Goal: Transaction & Acquisition: Purchase product/service

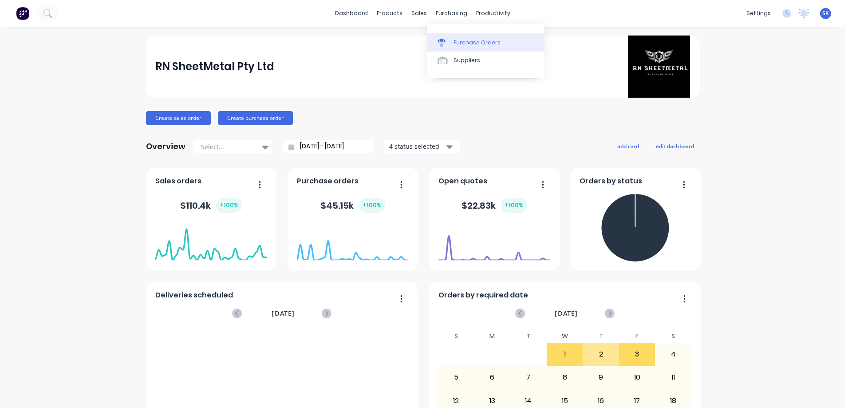
click at [455, 40] on div "Purchase Orders" at bounding box center [477, 43] width 47 height 8
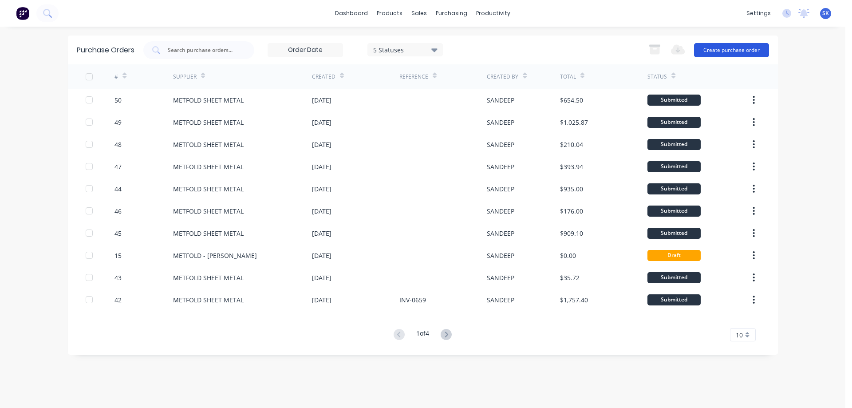
click at [746, 50] on button "Create purchase order" at bounding box center [731, 50] width 75 height 14
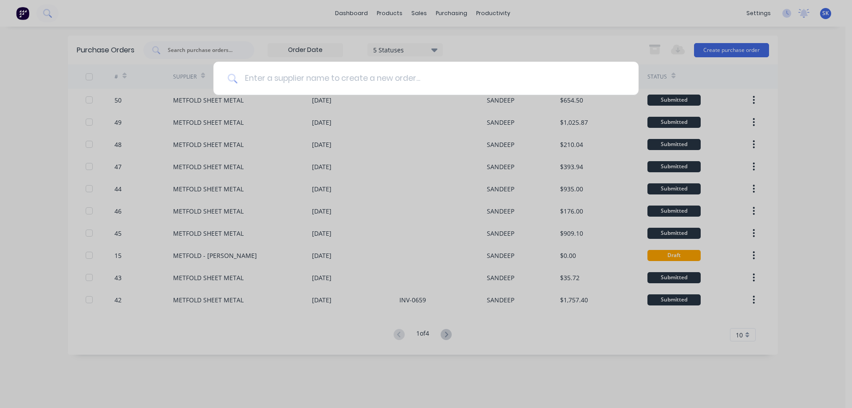
click at [409, 79] on input at bounding box center [430, 78] width 387 height 33
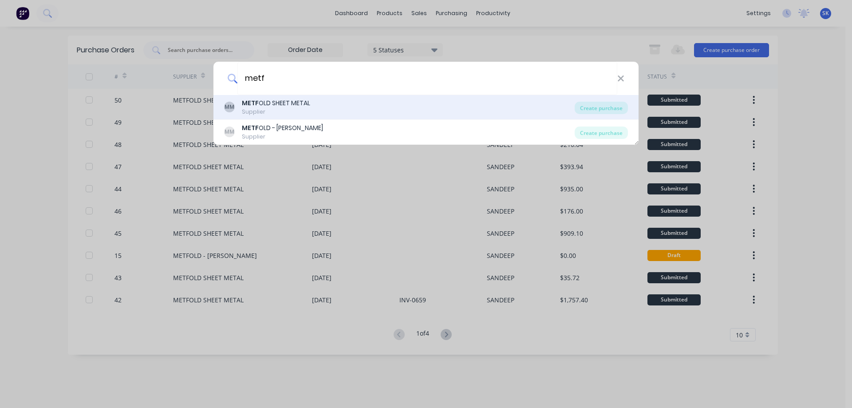
type input "metf"
click at [308, 105] on div "METF OLD SHEET METAL" at bounding box center [276, 103] width 68 height 9
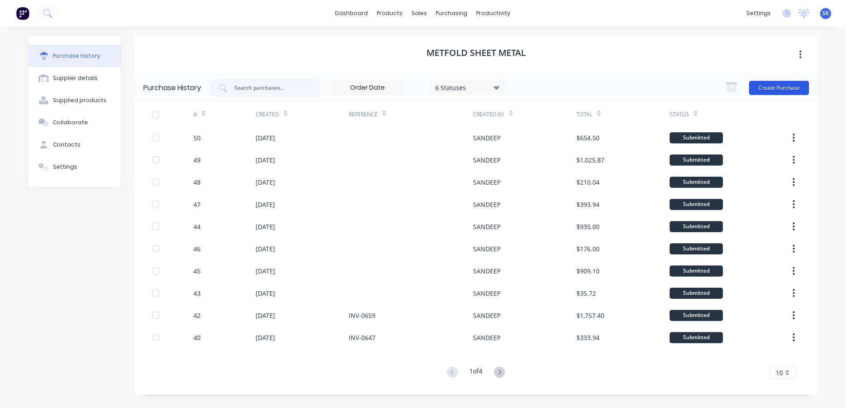
click at [764, 87] on button "Create Purchase" at bounding box center [779, 88] width 60 height 14
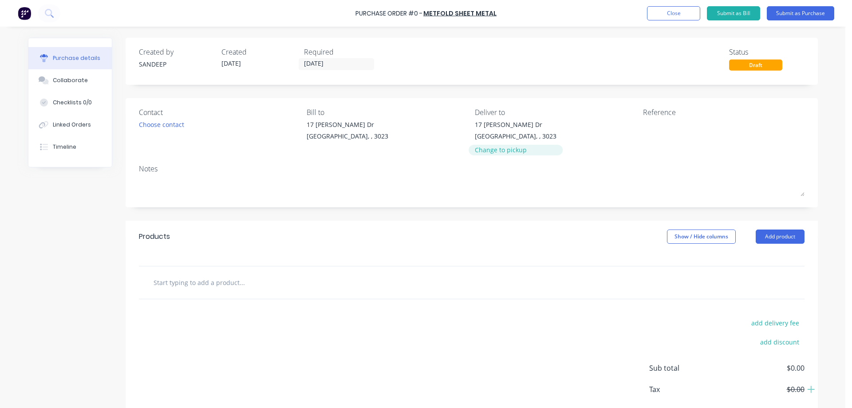
click at [486, 147] on div "Change to pickup" at bounding box center [516, 149] width 82 height 9
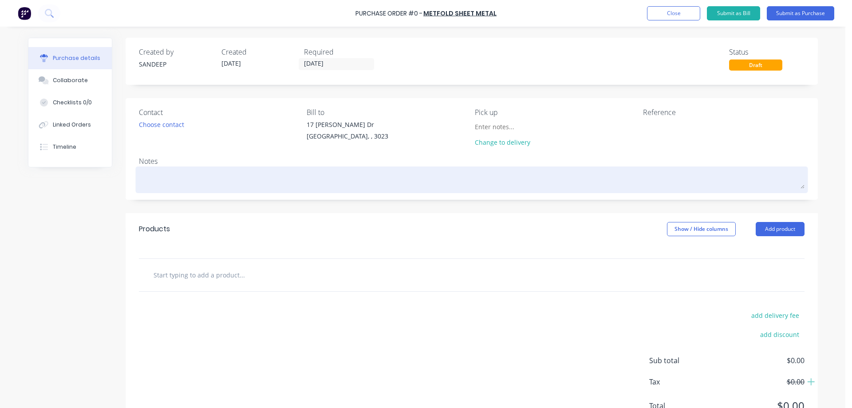
click at [241, 186] on textarea at bounding box center [472, 179] width 666 height 20
type textarea "x"
type textarea "T"
type textarea "x"
type textarea "To"
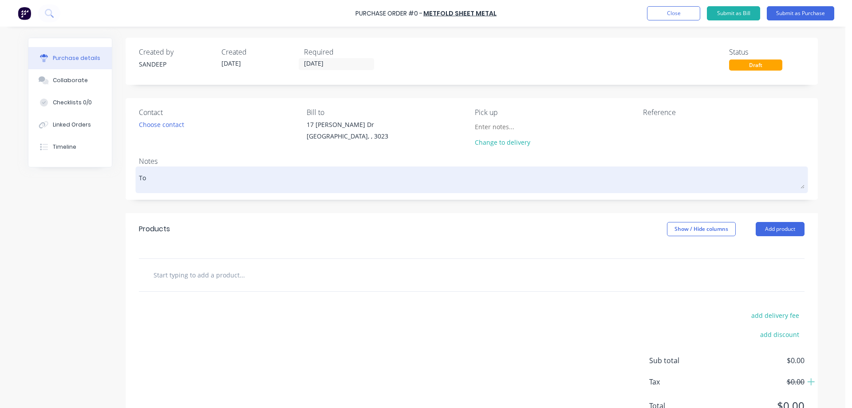
type textarea "x"
type textarea "[PERSON_NAME]"
type textarea "x"
type textarea "Toda"
type textarea "x"
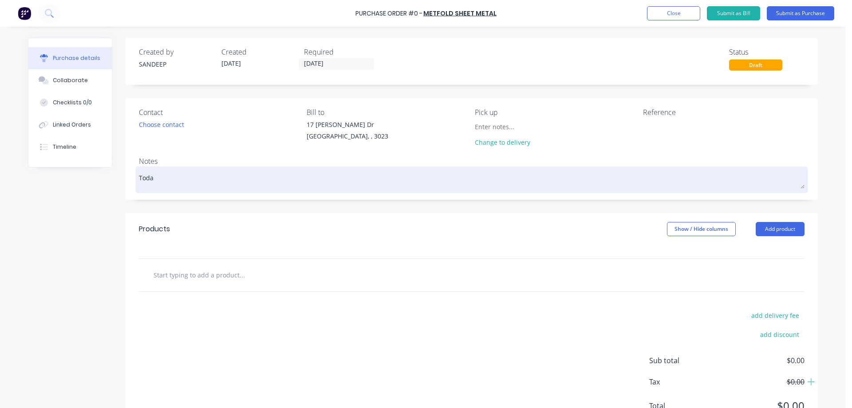
type textarea "[DATE]"
type textarea "x"
type textarea "[DATE]"
type textarea "x"
type textarea "[DATE] a"
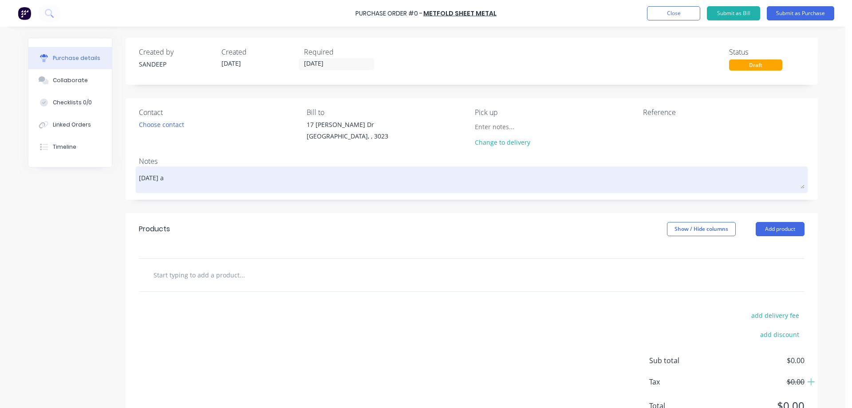
type textarea "x"
type textarea "[DATE] af"
type textarea "x"
type textarea "[DATE] aft"
type textarea "x"
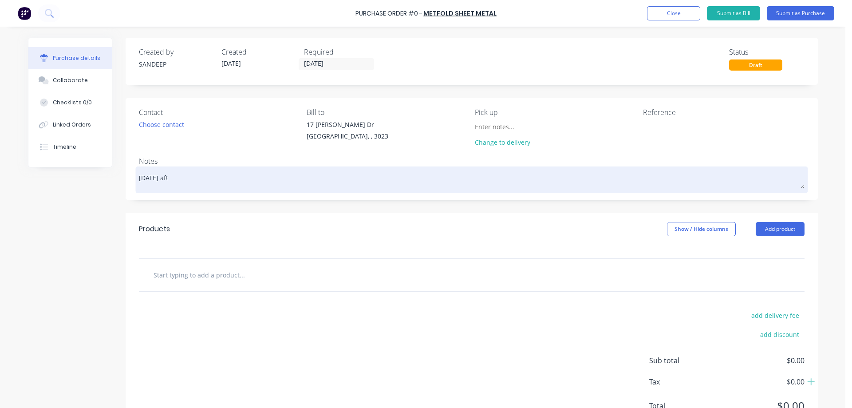
type textarea "[DATE] afte"
type textarea "x"
type textarea "[DATE] after"
type textarea "x"
type textarea "[DATE] aftern"
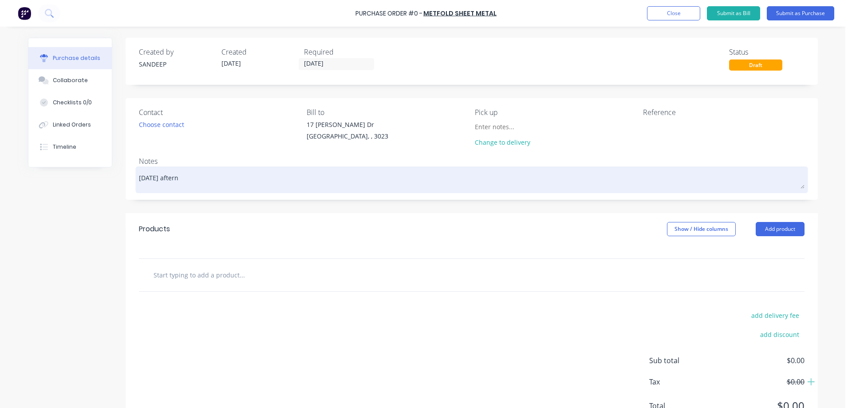
type textarea "x"
type textarea "[DATE] afterno"
type textarea "x"
type textarea "[DATE] afternoo"
type textarea "x"
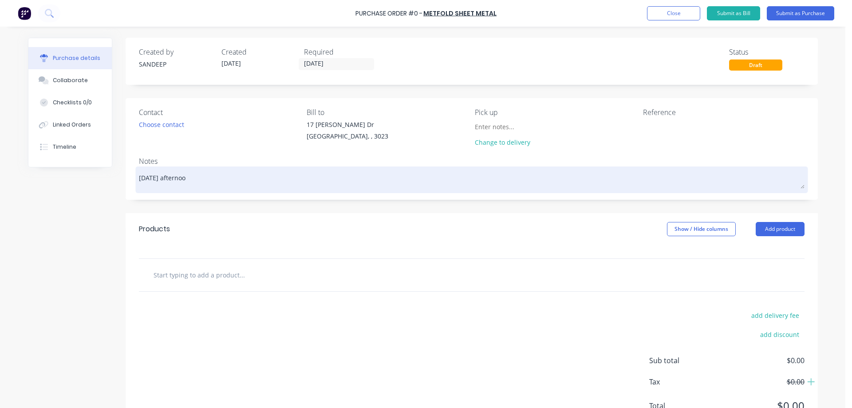
type textarea "[DATE] afternoon"
type textarea "x"
type textarea "[DATE] afternoon"
type textarea "x"
type textarea "[DATE] afternoon P"
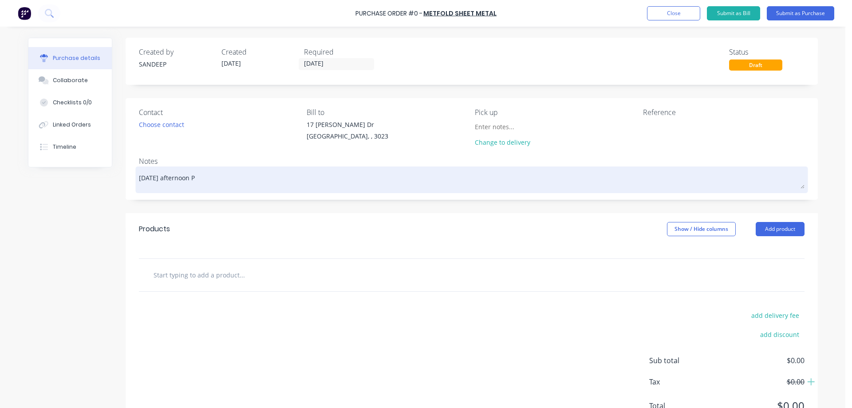
type textarea "x"
type textarea "[DATE] afternoon Pi"
type textarea "x"
type textarea "[DATE] afternoon Pic"
type textarea "x"
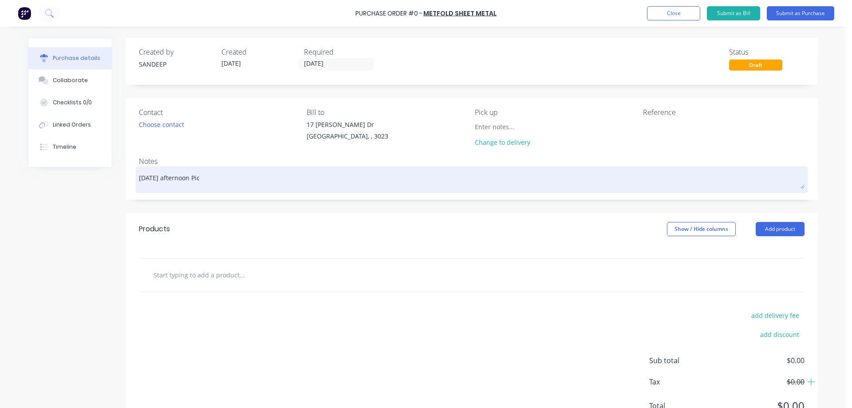
type textarea "[DATE] afternoon Pick"
type textarea "x"
type textarea "[DATE] afternoon Picku"
type textarea "x"
type textarea "[DATE] afternoon Pickup"
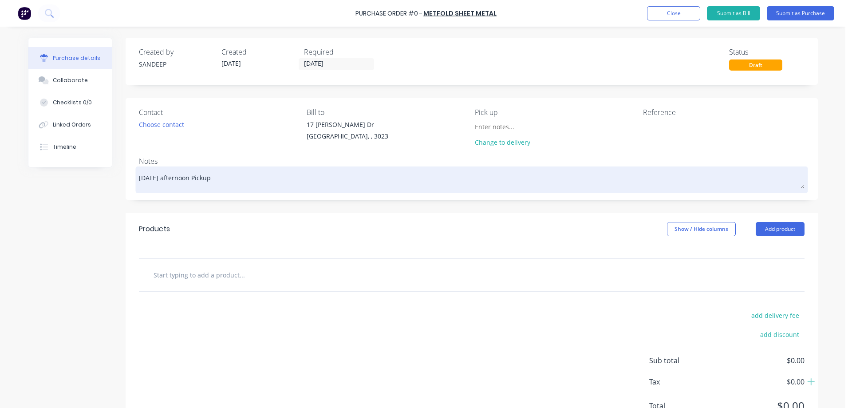
type textarea "x"
type textarea "[DATE] afternoon Pickup"
type textarea "x"
type textarea "[DATE] afternoon Pickup f"
type textarea "x"
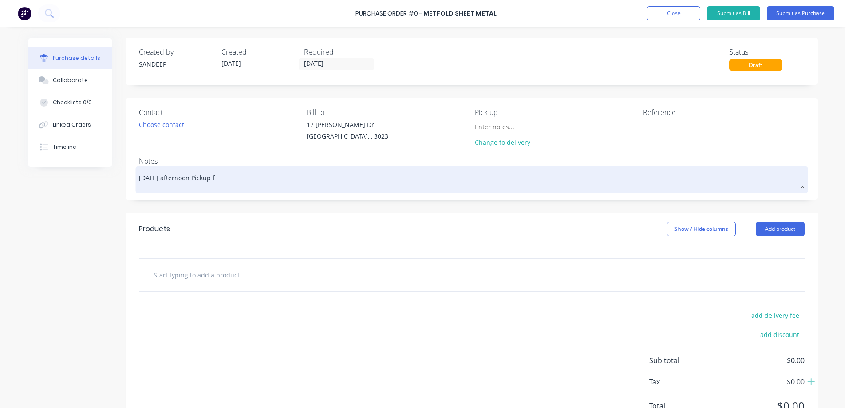
type textarea "[DATE] afternoon Pickup fo"
type textarea "x"
type textarea "[DATE] afternoon Pickup for"
type textarea "x"
type textarea "[DATE] afternoon Pickup form"
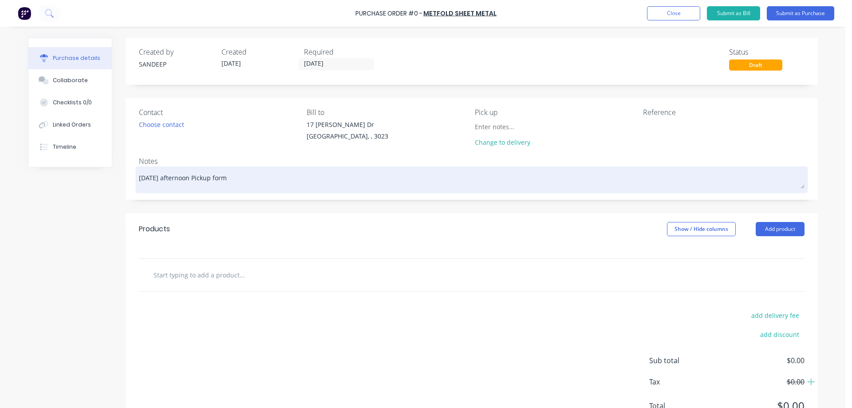
type textarea "x"
type textarea "[DATE] afternoon Pickup for"
type textarea "x"
type textarea "[DATE] afternoon Pickup fo"
type textarea "x"
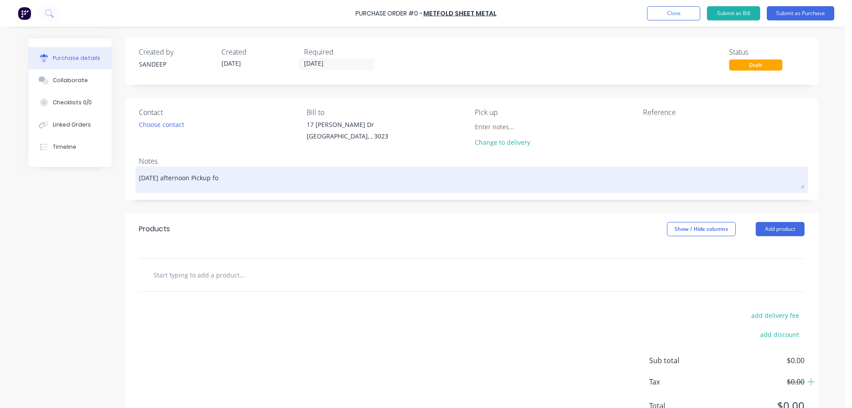
type textarea "[DATE] afternoon Pickup f"
type textarea "x"
type textarea "[DATE] afternoon Pickup fr"
type textarea "x"
type textarea "[DATE] afternoon Pickup fro"
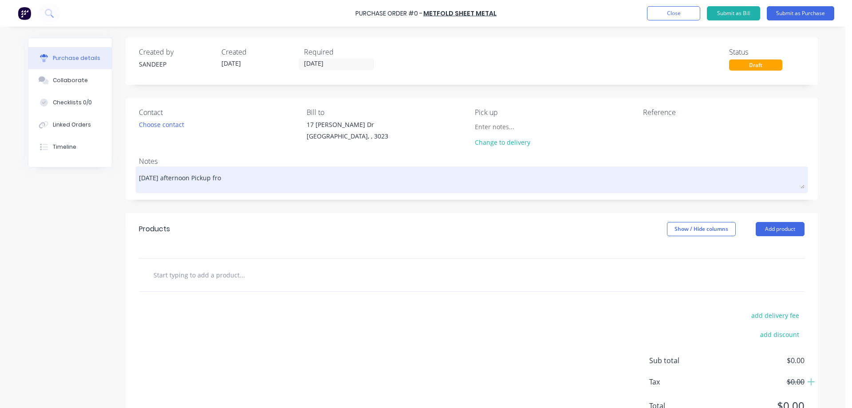
type textarea "x"
type textarea "[DATE] afternoon, Pickup from"
click at [233, 181] on textarea "[DATE] afternoon, Pickup from" at bounding box center [472, 179] width 666 height 20
type textarea "x"
type textarea "[DATE] afternoon, Pickup from"
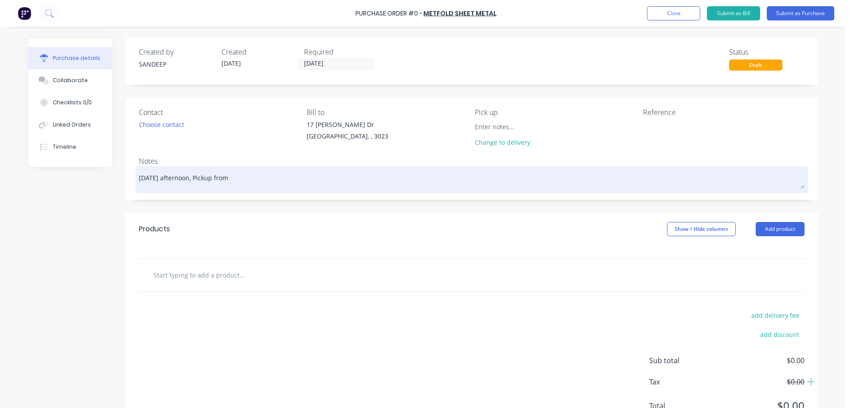
type textarea "x"
type textarea "[DATE] afternoon, Pickup from S"
type textarea "x"
type textarea "[DATE] afternoon, Pickup from Su"
type textarea "x"
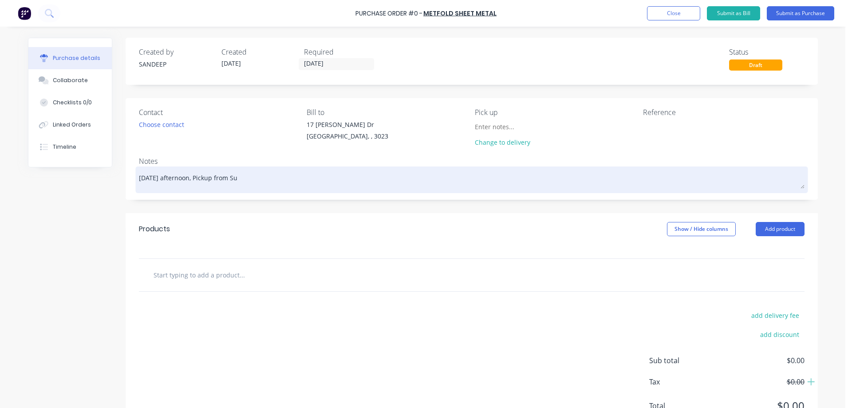
type textarea "[DATE] afternoon, Pickup from Sun"
type textarea "x"
type textarea "[DATE] afternoon, Pickup from Sunb"
type textarea "x"
type textarea "[DATE] afternoon, Pickup from [GEOGRAPHIC_DATA]"
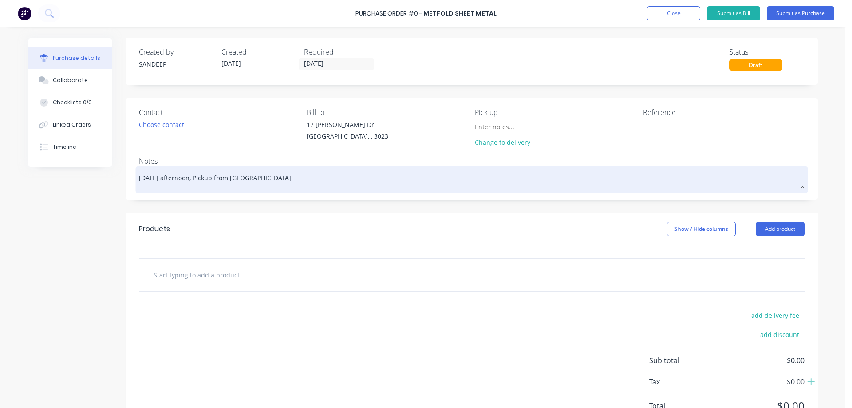
type textarea "x"
type textarea "[DATE] afternoon, Pickup from [GEOGRAPHIC_DATA]"
type textarea "x"
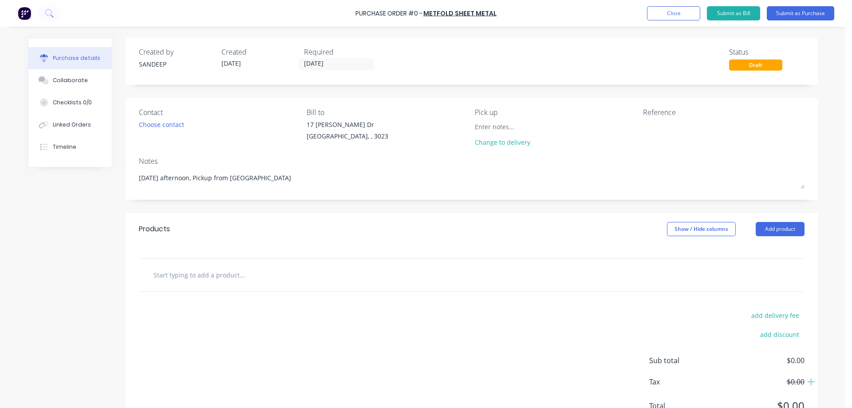
type textarea "[DATE] afternoon, Pickup from [GEOGRAPHIC_DATA]"
type textarea "x"
type textarea "[DATE] afternoon, Pickup from [GEOGRAPHIC_DATA]"
click at [204, 278] on input "text" at bounding box center [242, 275] width 178 height 18
click at [789, 228] on button "Add product" at bounding box center [780, 229] width 49 height 14
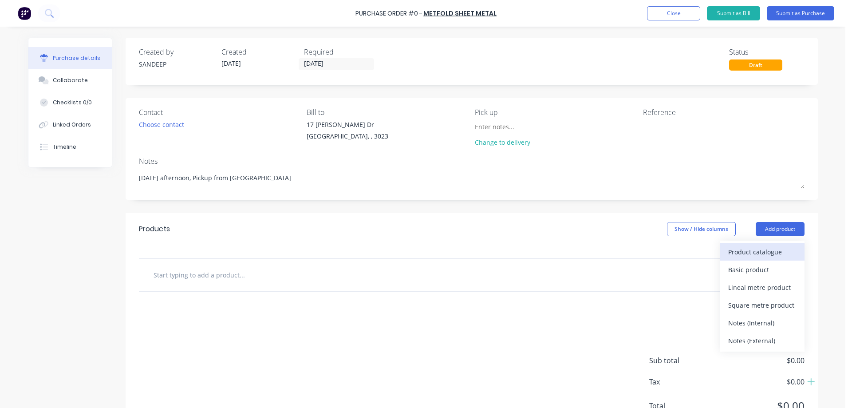
click at [759, 253] on div "Product catalogue" at bounding box center [762, 251] width 68 height 13
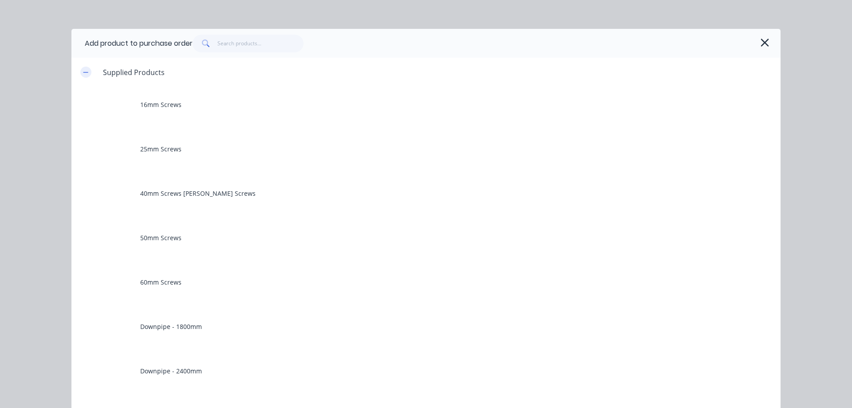
click at [83, 73] on icon "button" at bounding box center [85, 72] width 5 height 6
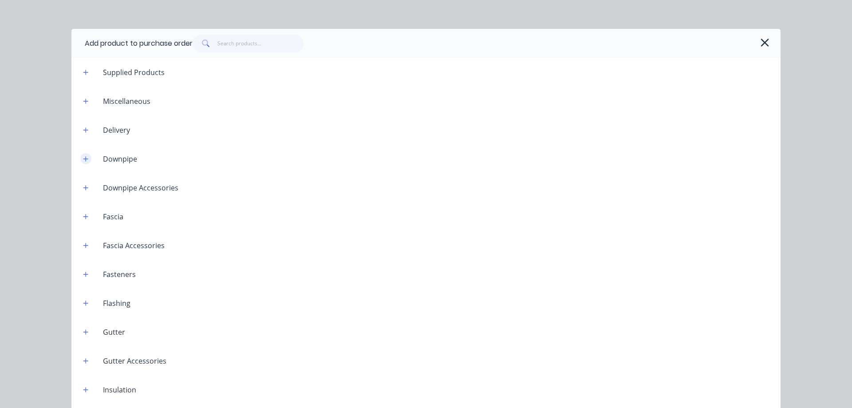
click at [83, 158] on icon "button" at bounding box center [85, 159] width 5 height 6
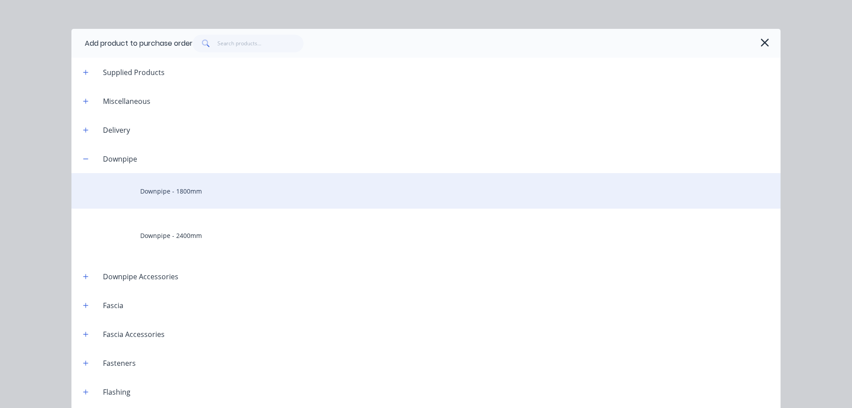
click at [153, 202] on div "Downpipe - 1800mm" at bounding box center [425, 191] width 709 height 36
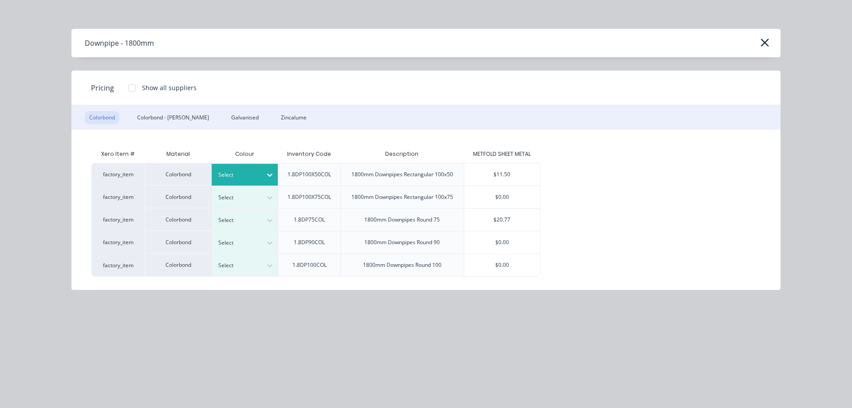
click at [261, 170] on div "Select" at bounding box center [237, 175] width 50 height 12
click at [495, 181] on div "$11.50" at bounding box center [502, 174] width 76 height 22
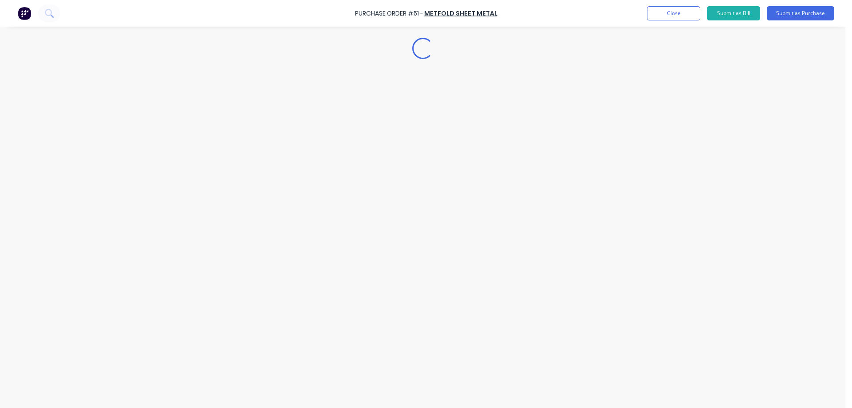
click at [198, 292] on div "Loading..." at bounding box center [423, 191] width 808 height 364
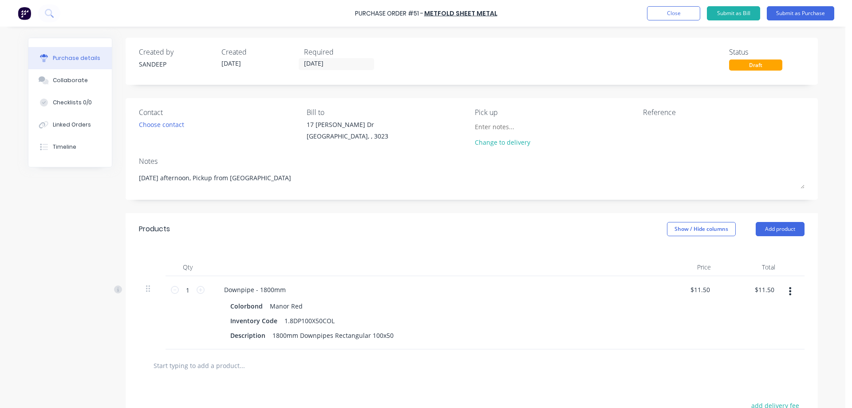
click at [198, 292] on icon at bounding box center [201, 290] width 8 height 8
type textarea "x"
type input "2"
type input "$23.00"
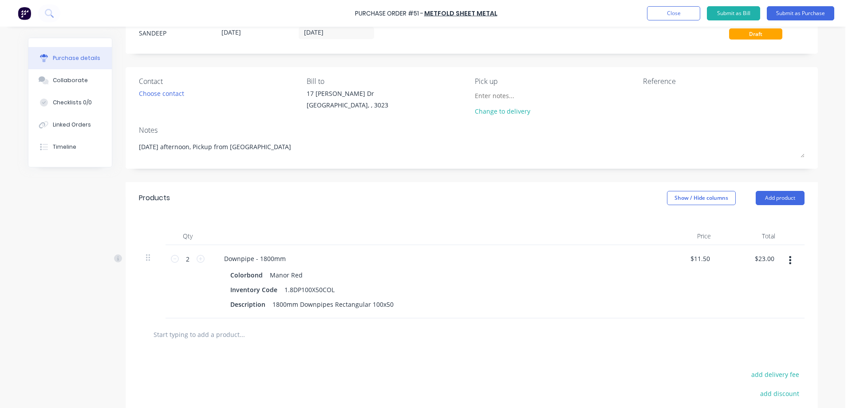
scroll to position [89, 0]
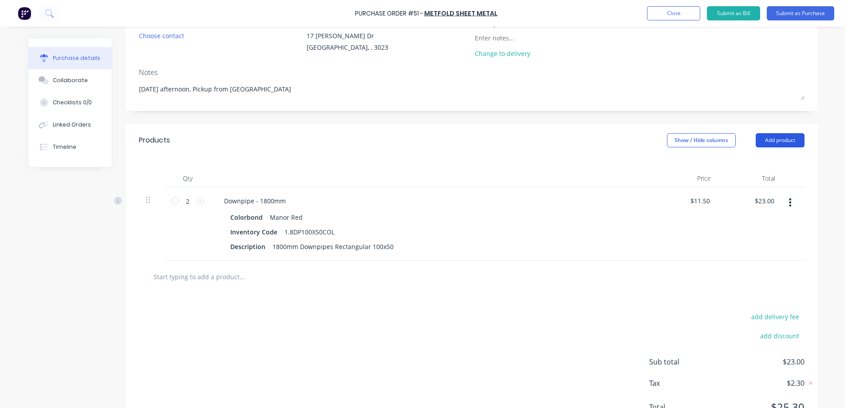
click at [759, 139] on button "Add product" at bounding box center [780, 140] width 49 height 14
click at [754, 158] on div "Product catalogue" at bounding box center [762, 163] width 68 height 13
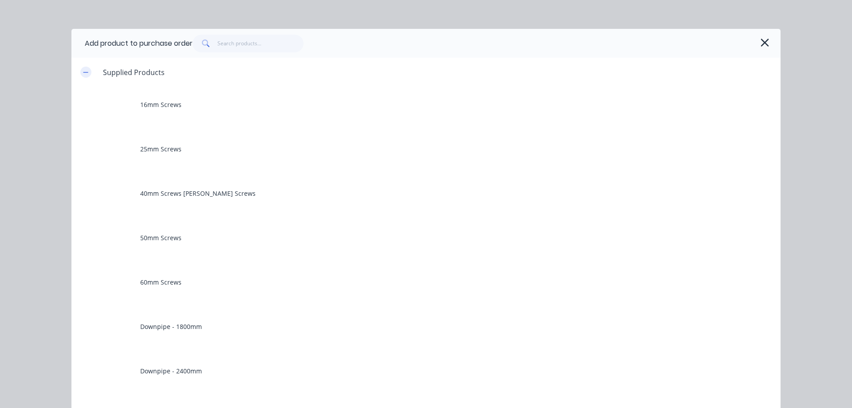
click at [83, 73] on icon "button" at bounding box center [85, 72] width 5 height 6
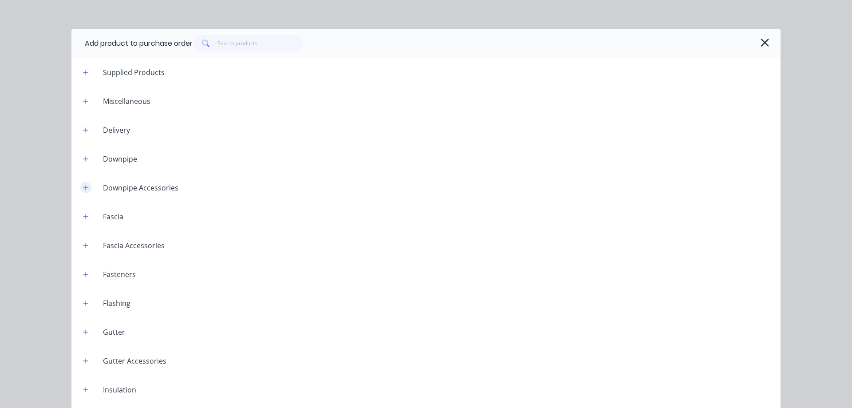
click at [80, 184] on button "button" at bounding box center [85, 187] width 11 height 11
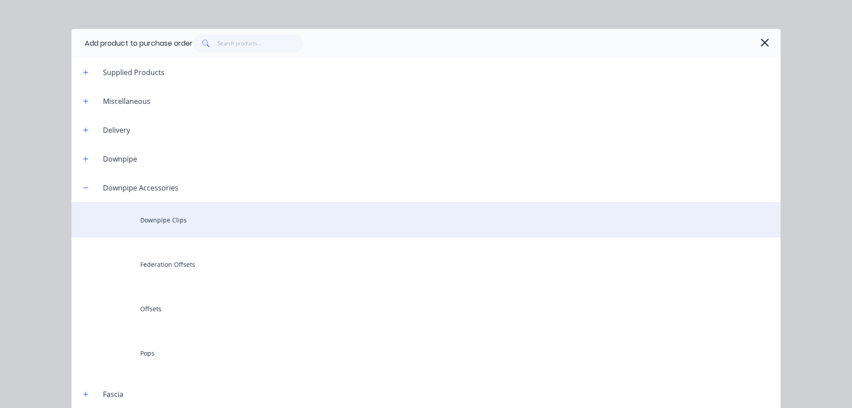
click at [161, 227] on div "Downpipe Clips" at bounding box center [425, 220] width 709 height 36
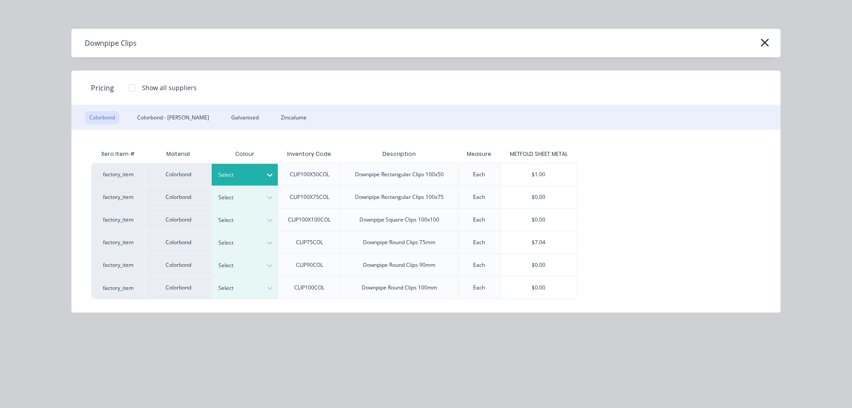
click at [258, 168] on div "Select" at bounding box center [245, 175] width 67 height 22
click at [538, 169] on div "$1.00" at bounding box center [539, 174] width 76 height 22
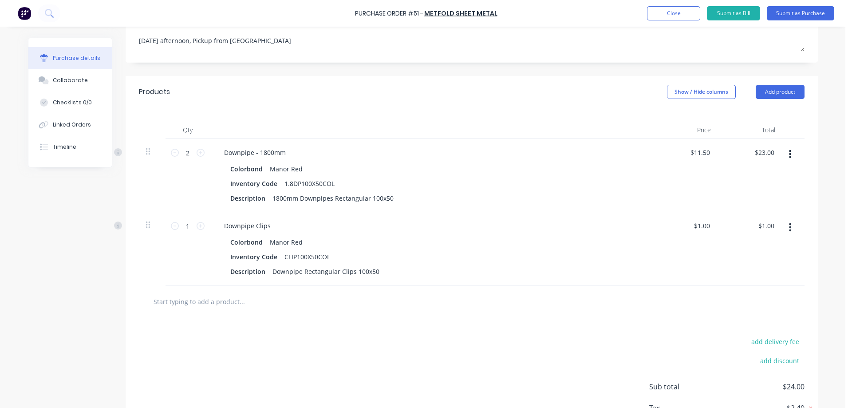
scroll to position [202, 0]
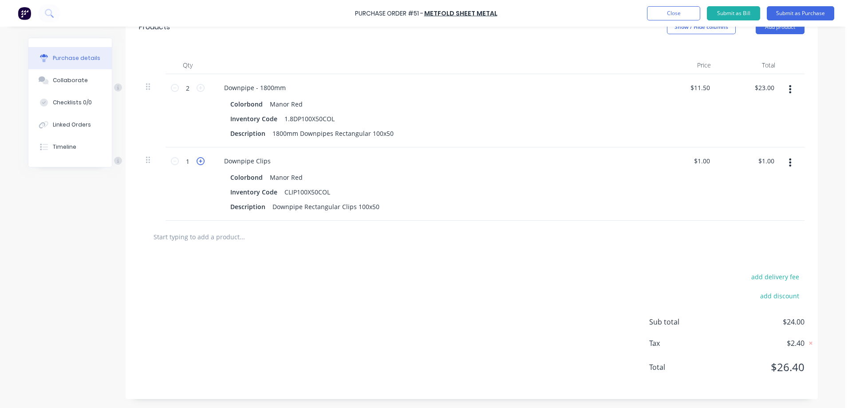
click at [197, 159] on icon at bounding box center [201, 161] width 8 height 8
type textarea "x"
type input "2"
type input "$2.00"
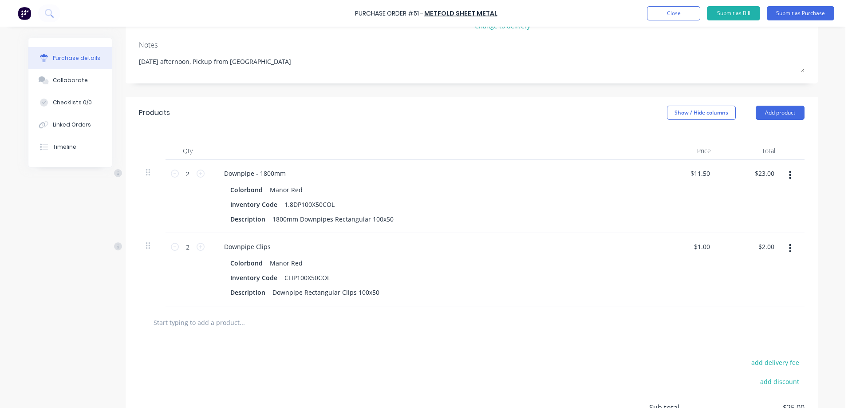
scroll to position [69, 0]
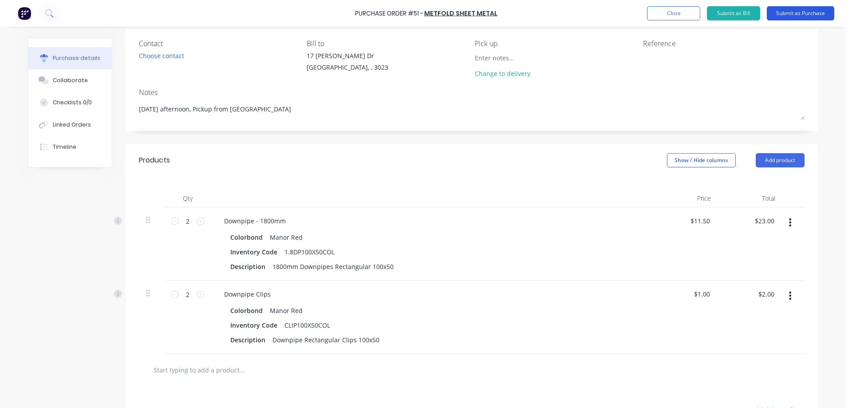
click at [807, 13] on button "Submit as Purchase" at bounding box center [800, 13] width 67 height 14
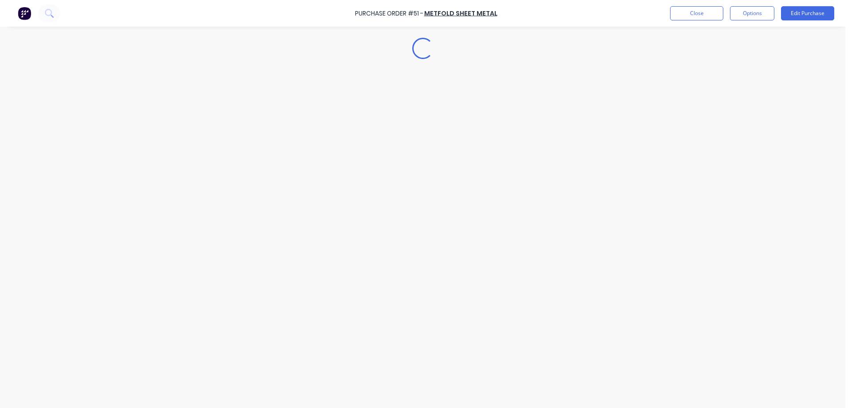
scroll to position [0, 0]
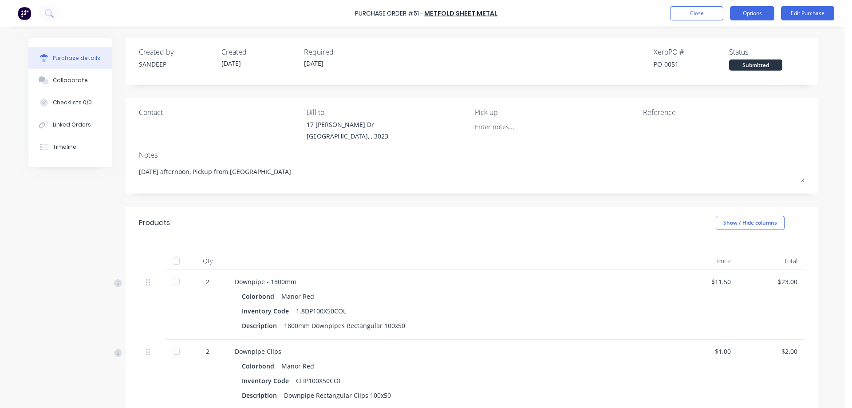
click at [740, 14] on button "Options" at bounding box center [752, 13] width 44 height 14
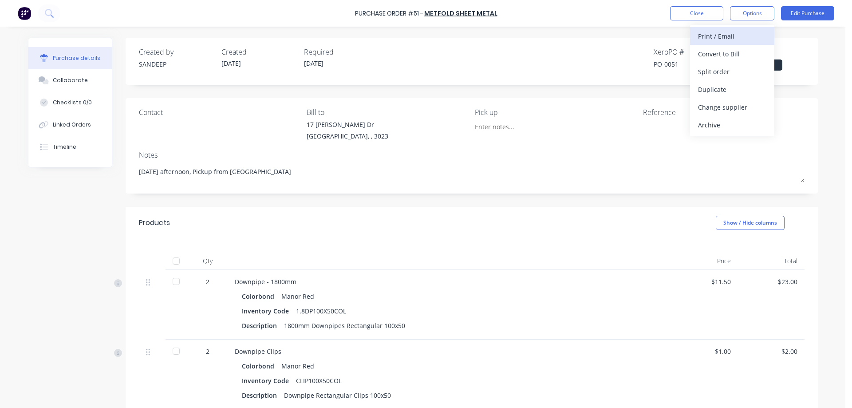
click at [730, 36] on div "Print / Email" at bounding box center [732, 36] width 68 height 13
click at [722, 53] on div "With pricing" at bounding box center [732, 53] width 68 height 13
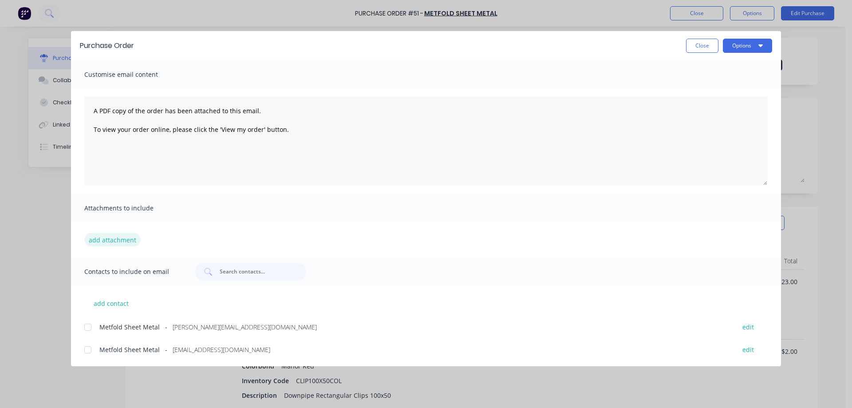
click at [111, 237] on button "add attachment" at bounding box center [112, 239] width 56 height 13
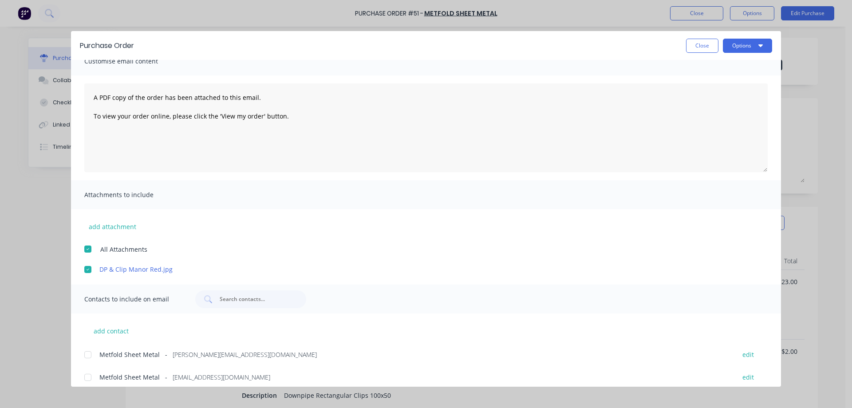
scroll to position [20, 0]
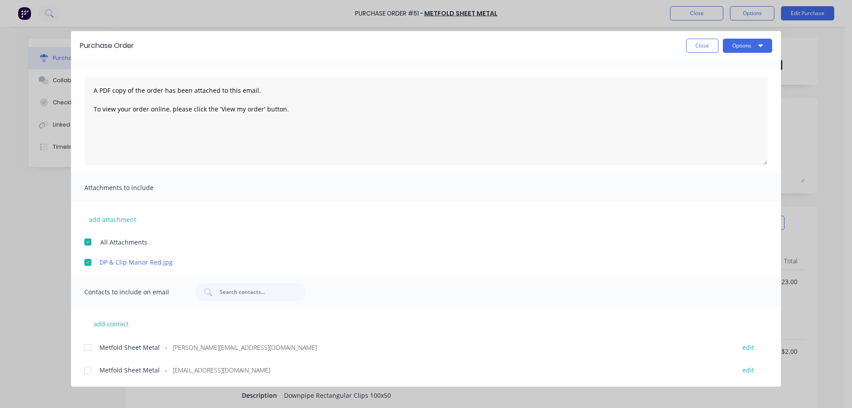
click at [87, 371] on div at bounding box center [88, 370] width 18 height 18
click at [759, 46] on icon "button" at bounding box center [761, 45] width 4 height 7
click at [716, 100] on div "Email" at bounding box center [730, 103] width 68 height 13
click at [714, 44] on button "Close" at bounding box center [702, 46] width 32 height 14
type textarea "x"
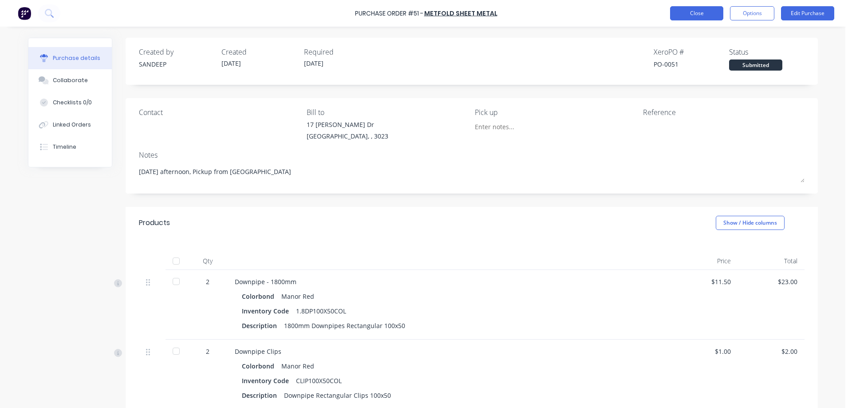
click at [705, 16] on button "Close" at bounding box center [696, 13] width 53 height 14
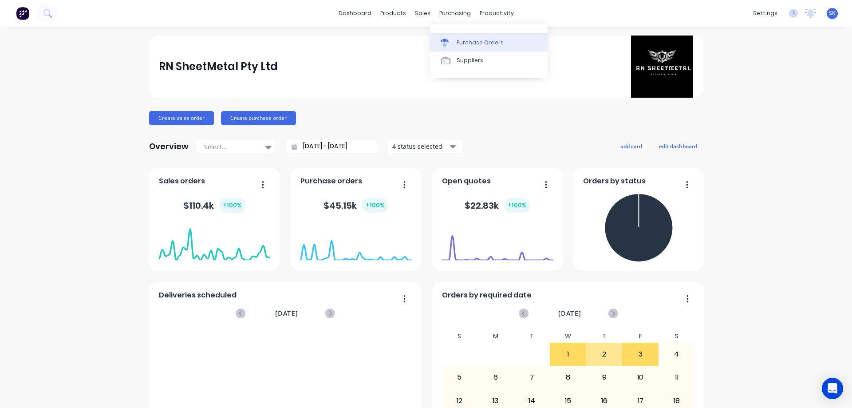
click at [463, 38] on link "Purchase Orders" at bounding box center [489, 42] width 118 height 18
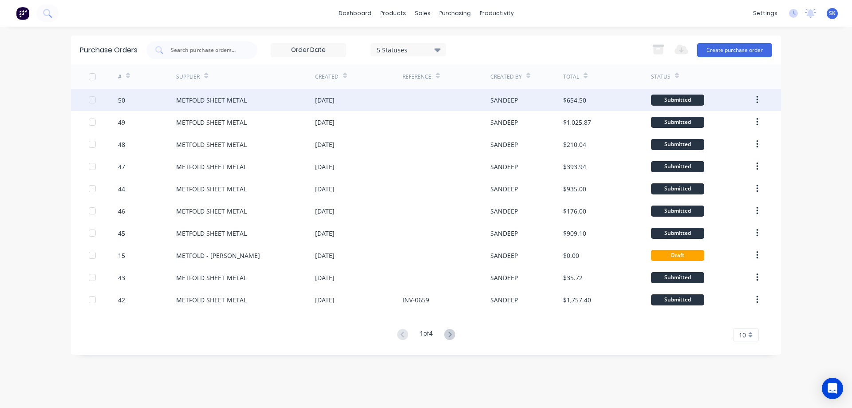
click at [364, 107] on div "[DATE]" at bounding box center [358, 100] width 87 height 22
